Goal: Information Seeking & Learning: Check status

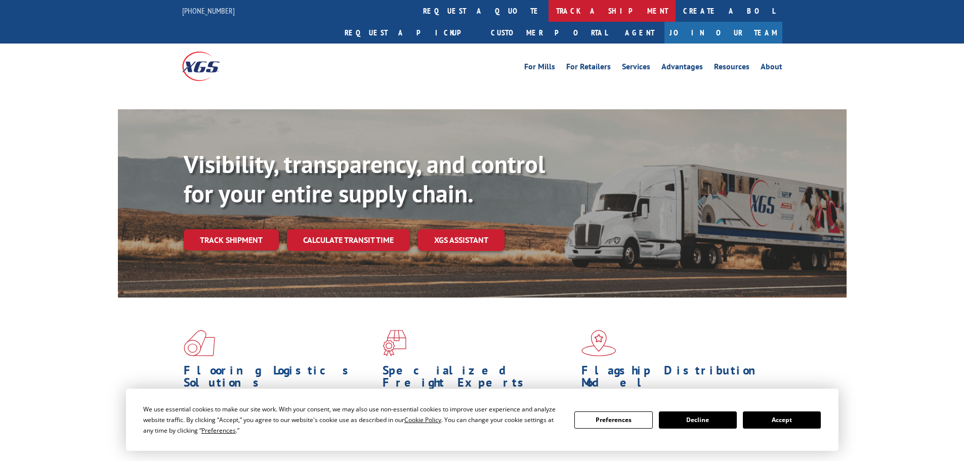
click at [549, 14] on link "track a shipment" at bounding box center [612, 11] width 127 height 22
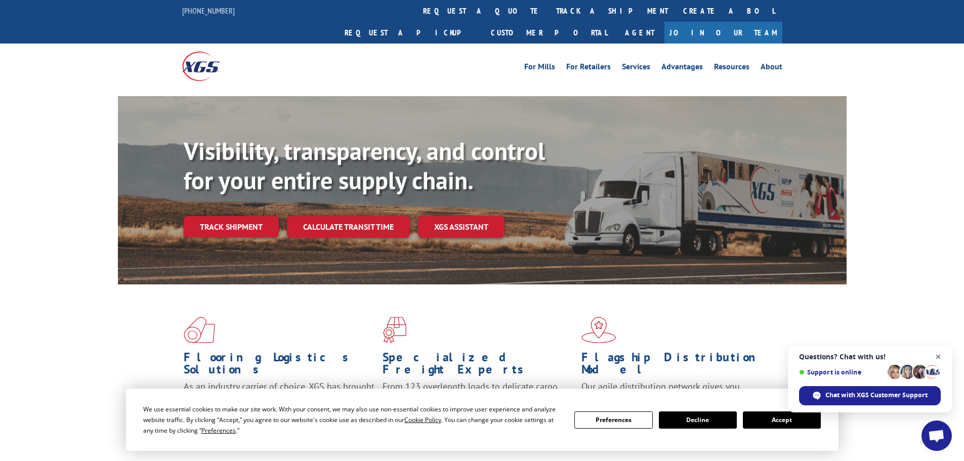
click at [941, 358] on span "Close chat" at bounding box center [939, 357] width 13 height 13
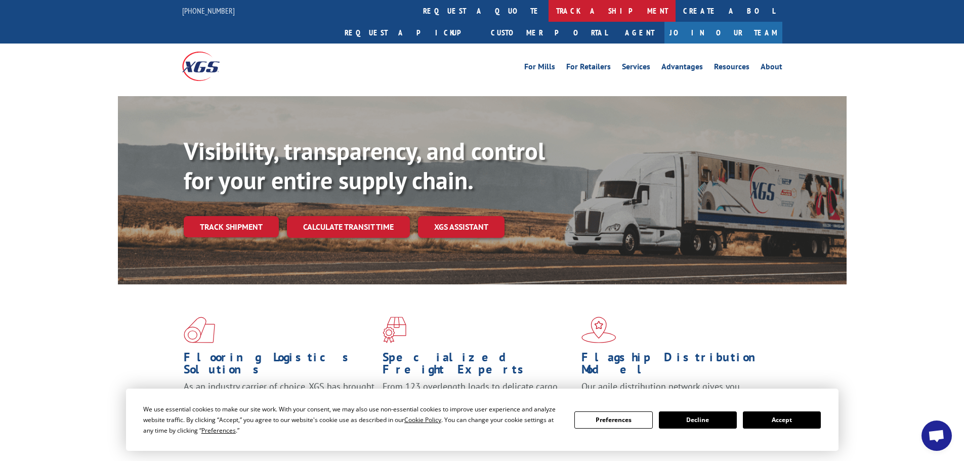
click at [549, 8] on link "track a shipment" at bounding box center [612, 11] width 127 height 22
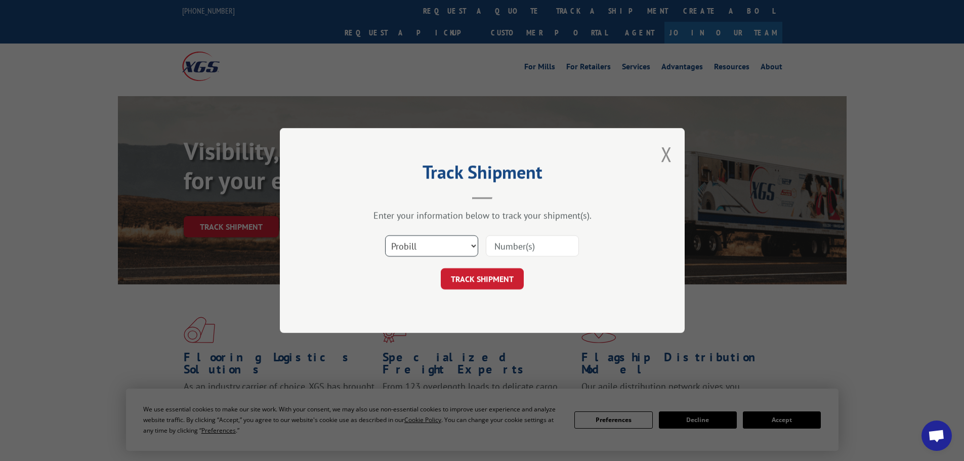
click at [419, 251] on select "Select category... Probill BOL PO" at bounding box center [431, 245] width 93 height 21
select select "po"
click at [385, 235] on select "Select category... Probill BOL PO" at bounding box center [431, 245] width 93 height 21
click at [505, 240] on input at bounding box center [532, 245] width 93 height 21
paste input "16477217"
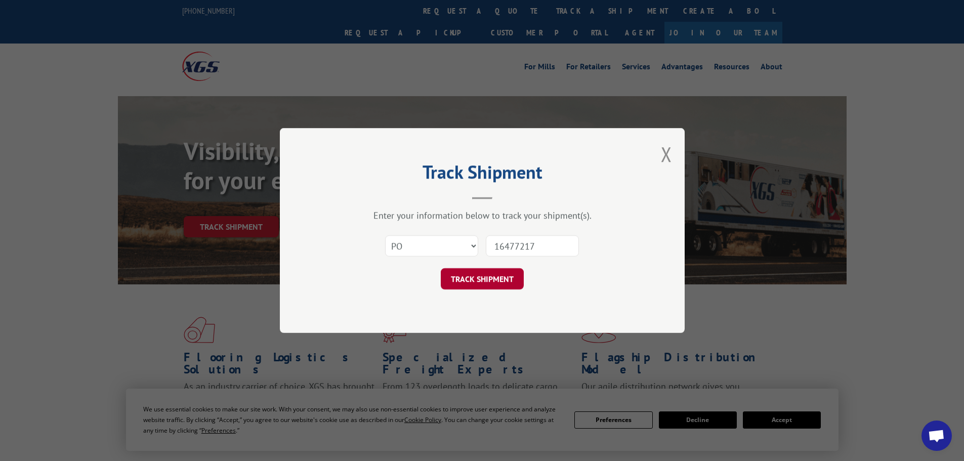
type input "16477217"
click at [487, 280] on button "TRACK SHIPMENT" at bounding box center [482, 278] width 83 height 21
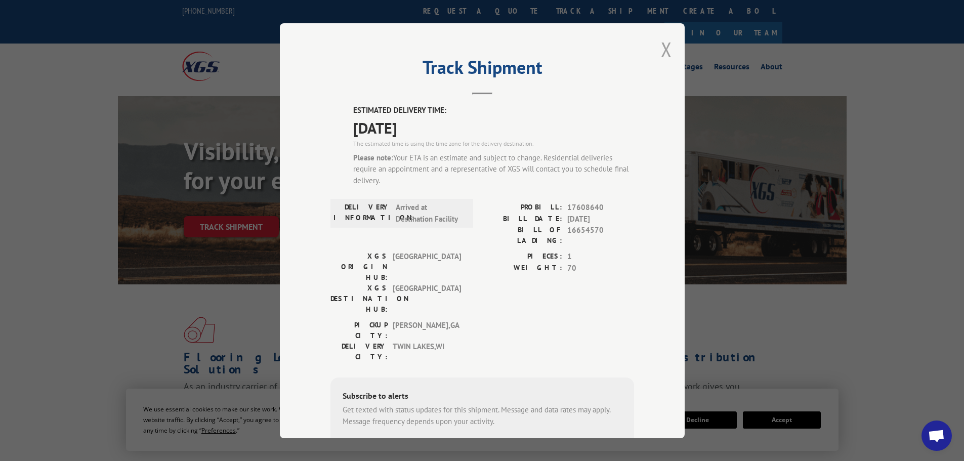
click at [661, 57] on button "Close modal" at bounding box center [666, 49] width 11 height 27
